Goal: Navigation & Orientation: Go to known website

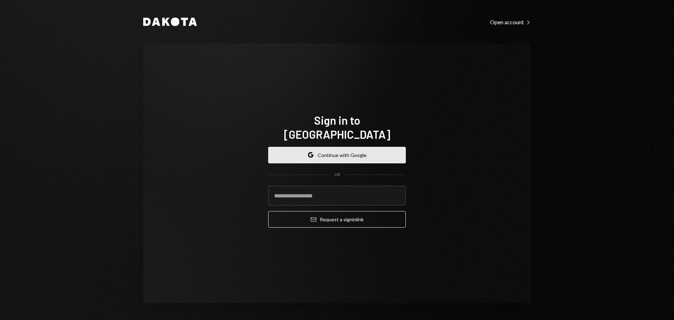
click at [360, 151] on button "Google Continue with Google" at bounding box center [337, 155] width 138 height 16
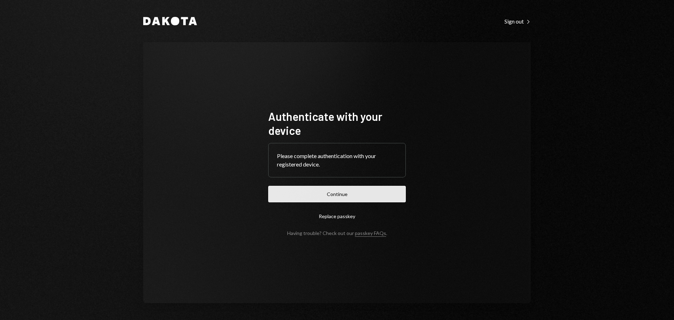
click at [343, 191] on button "Continue" at bounding box center [337, 194] width 138 height 16
